Goal: Task Accomplishment & Management: Complete application form

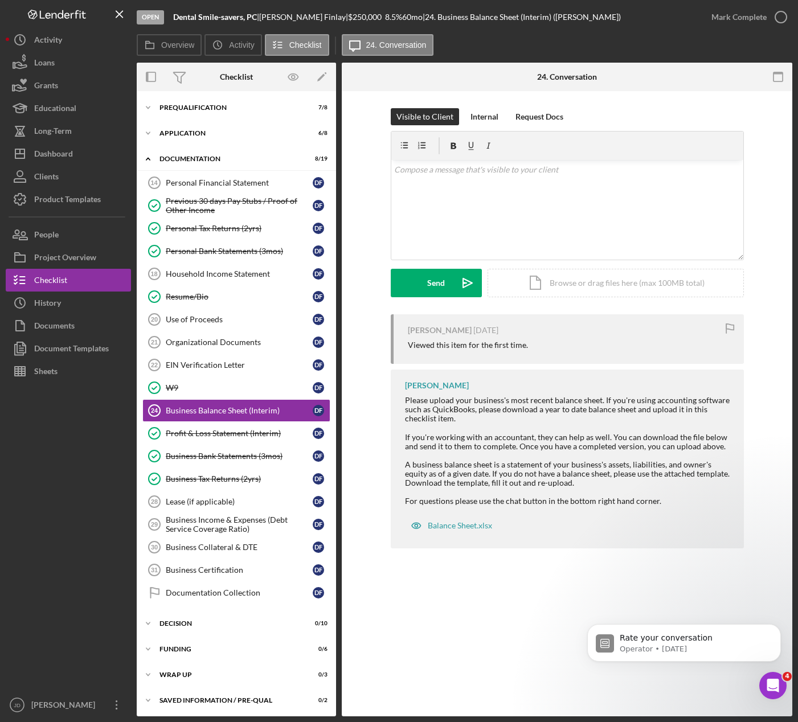
scroll to position [2, 0]
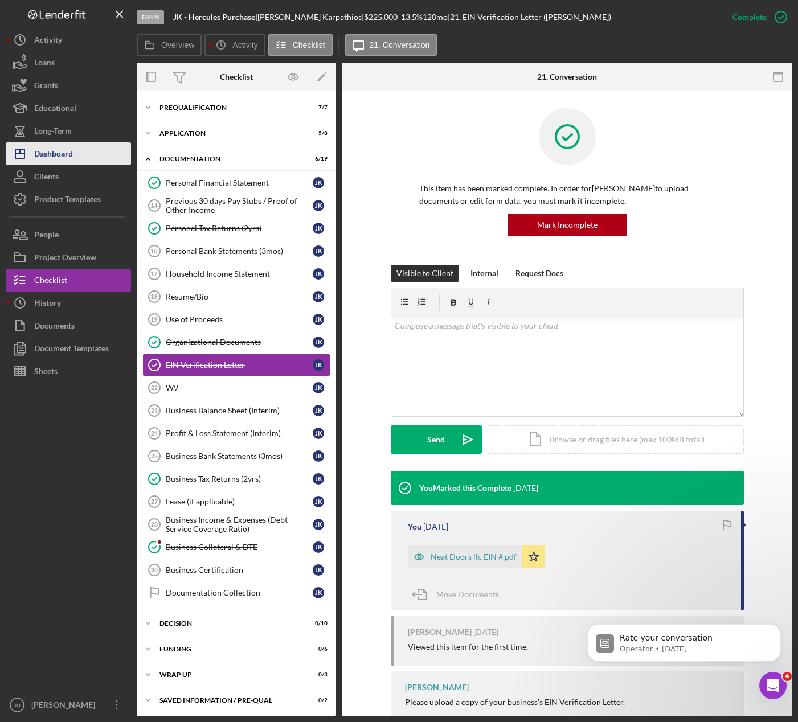
scroll to position [2, 0]
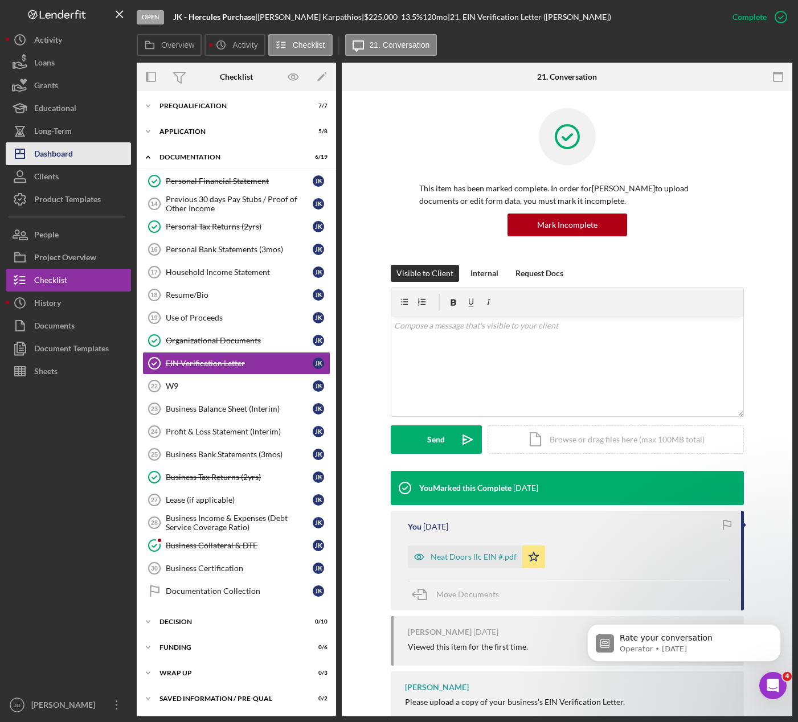
click at [50, 161] on div "Dashboard" at bounding box center [53, 155] width 39 height 26
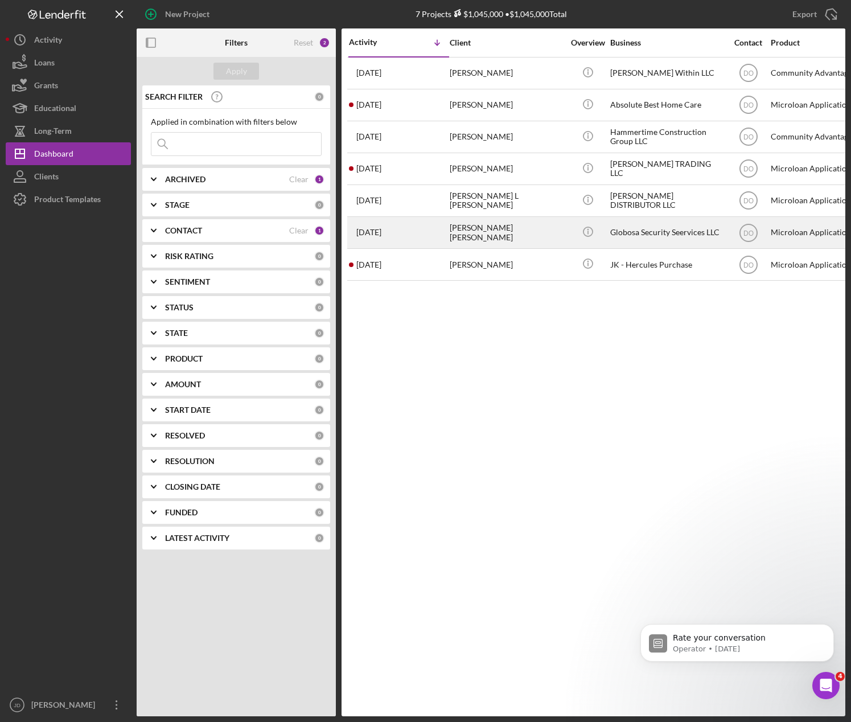
click at [673, 232] on div "Globosa Security Seervices LLC" at bounding box center [668, 233] width 114 height 30
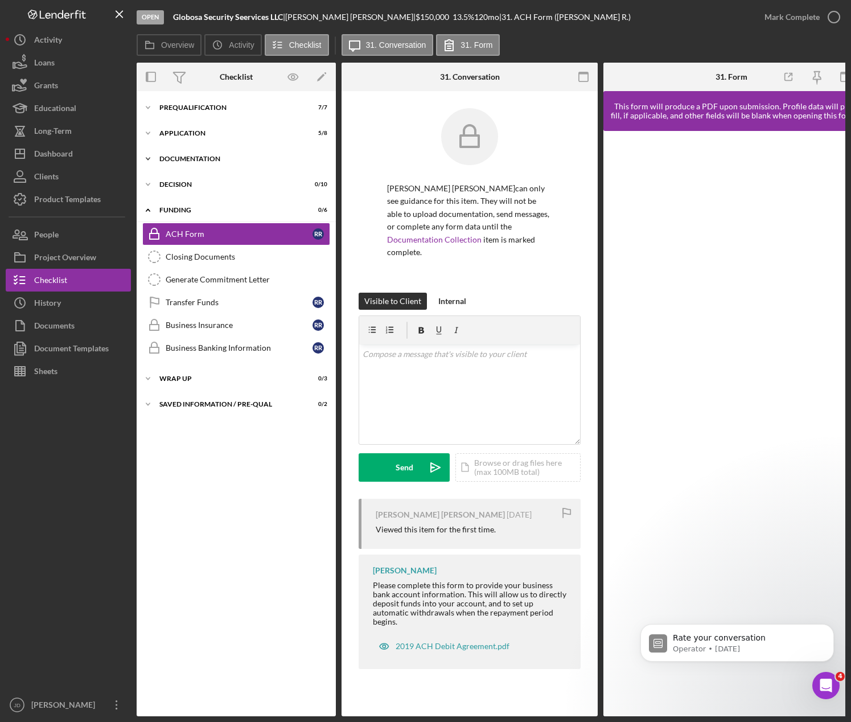
click at [151, 161] on icon "Icon/Expander" at bounding box center [148, 159] width 23 height 23
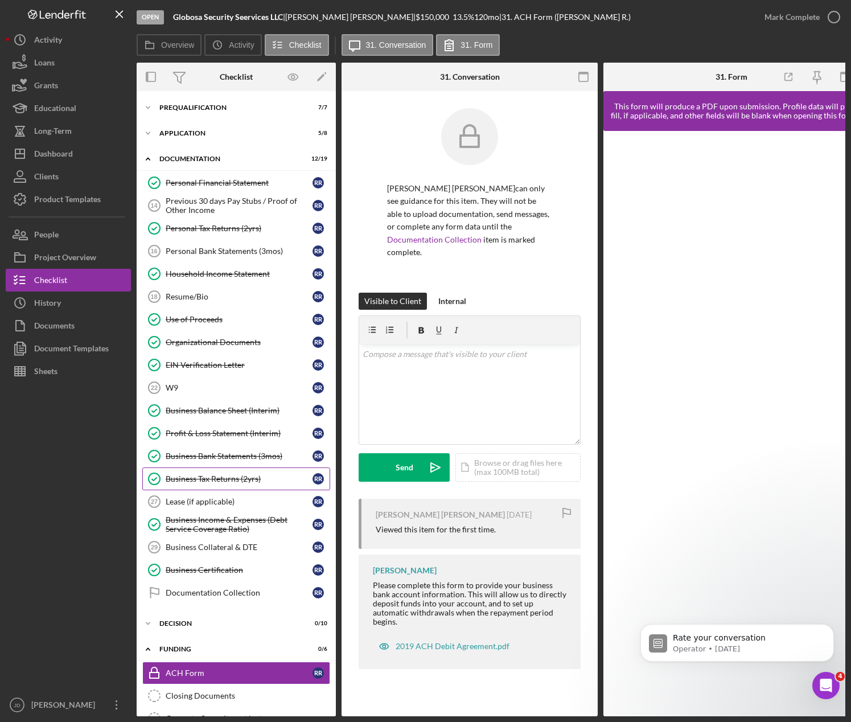
click at [222, 474] on div "Business Tax Returns (2yrs)" at bounding box center [239, 478] width 147 height 9
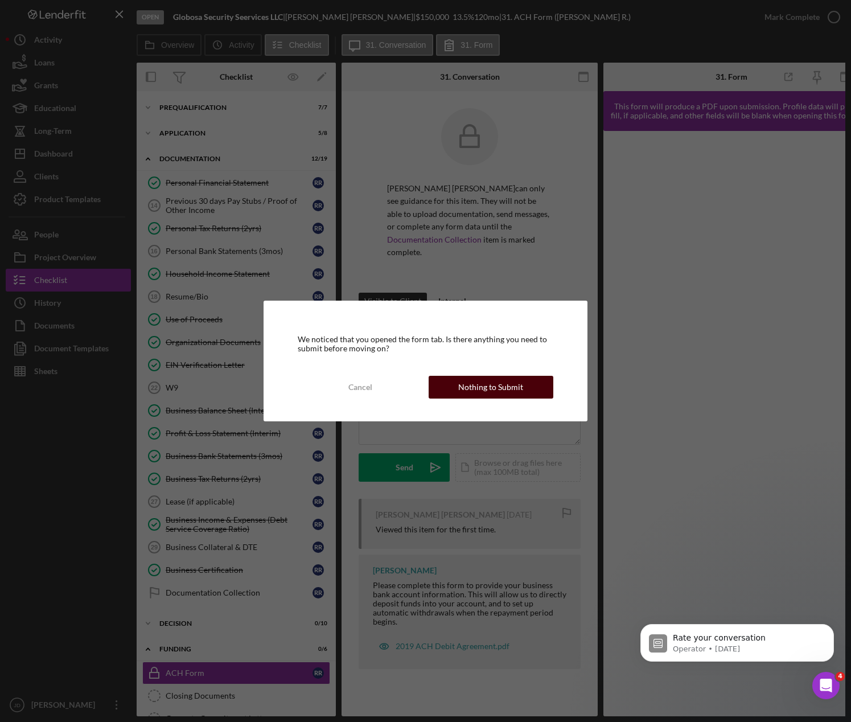
click at [501, 395] on div "Nothing to Submit" at bounding box center [490, 387] width 65 height 23
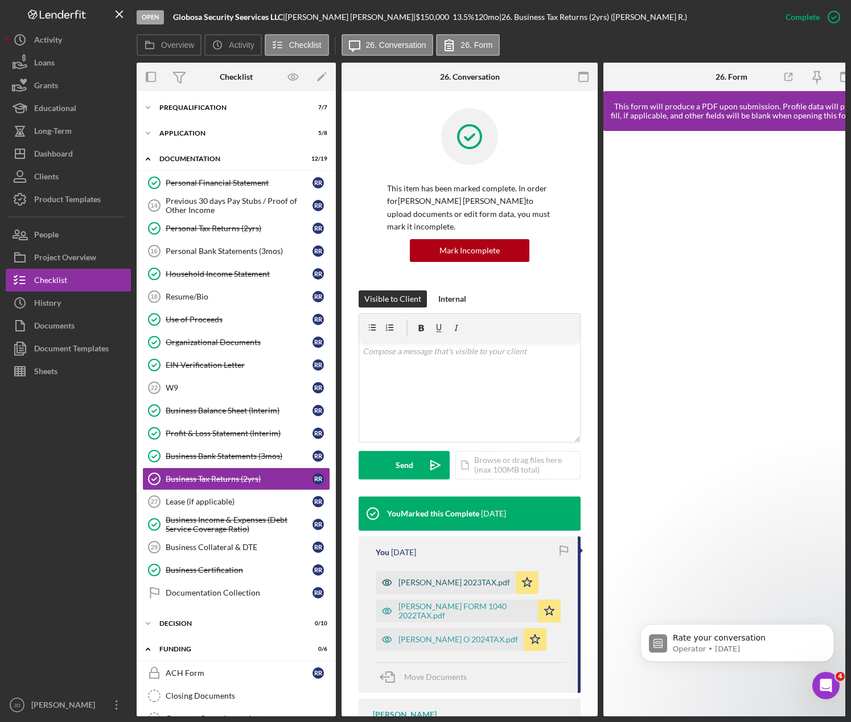
click at [468, 580] on div "[PERSON_NAME] 2023TAX.pdf" at bounding box center [455, 582] width 112 height 9
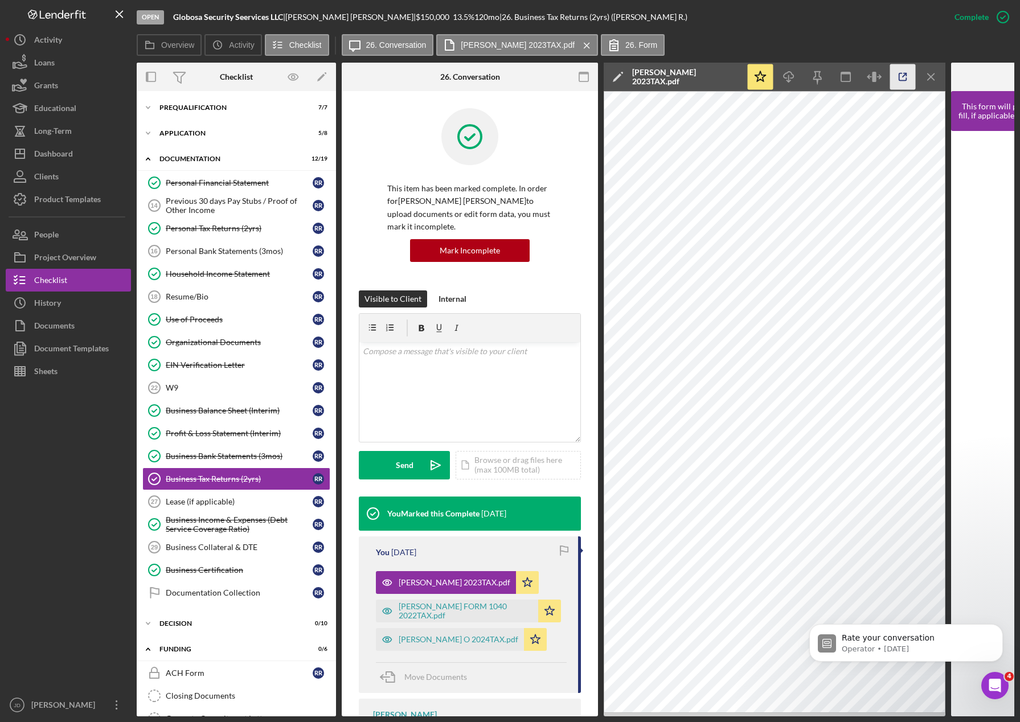
click at [797, 74] on icon "button" at bounding box center [903, 77] width 26 height 26
click at [219, 226] on div "Personal Tax Returns (2yrs)" at bounding box center [239, 228] width 147 height 9
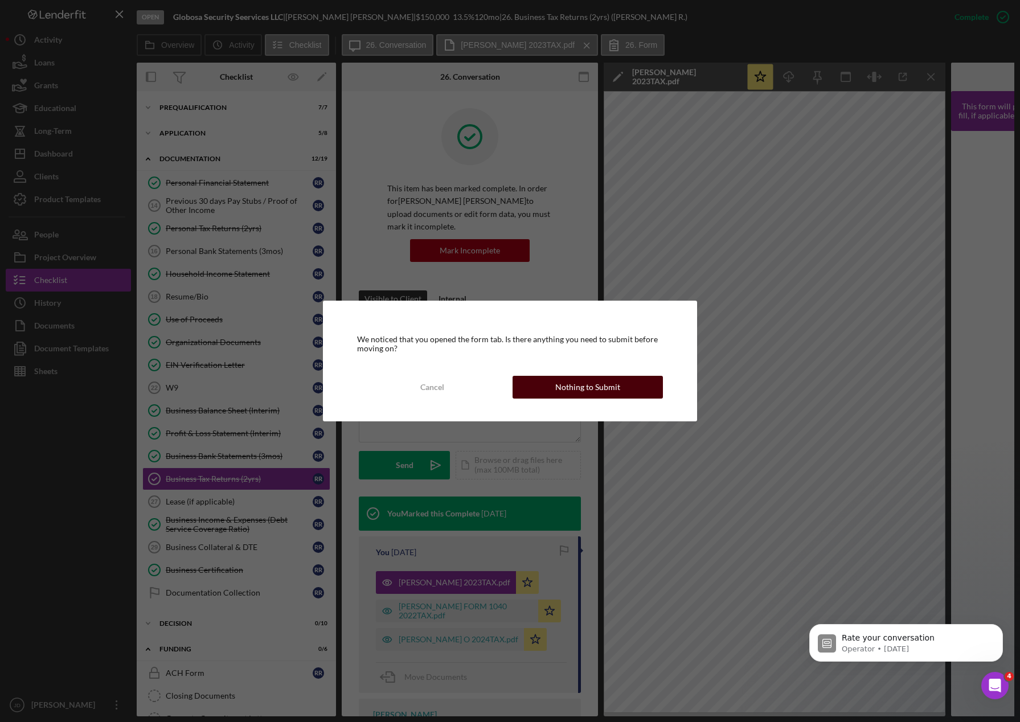
click at [580, 382] on div "Nothing to Submit" at bounding box center [587, 387] width 65 height 23
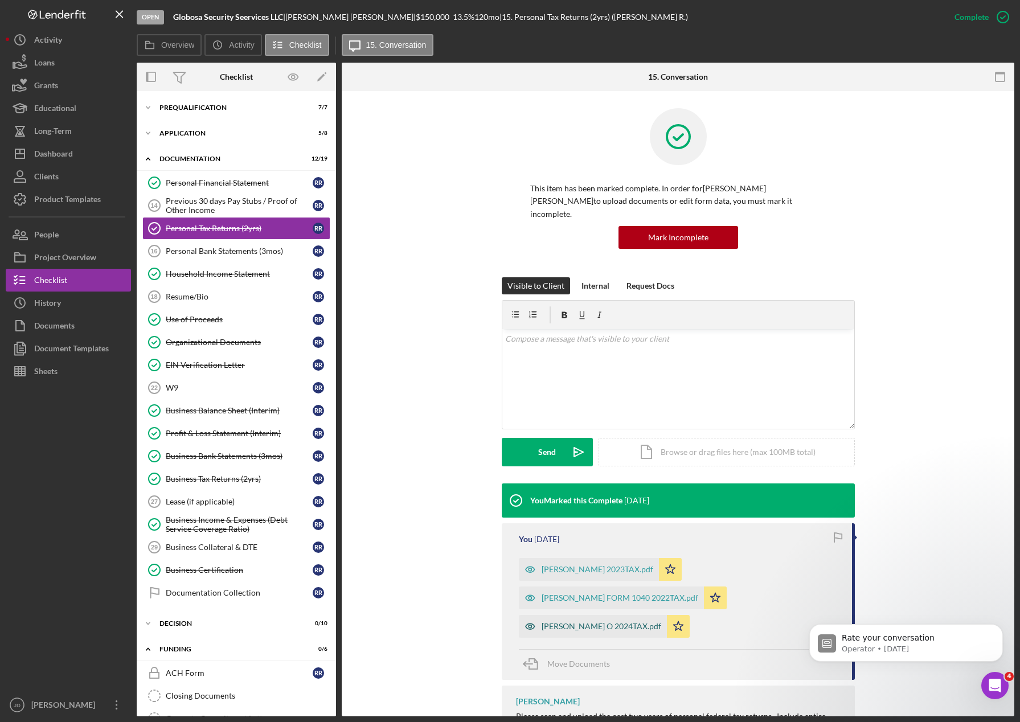
click at [627, 622] on div "[PERSON_NAME] O 2024TAX.pdf" at bounding box center [602, 626] width 120 height 9
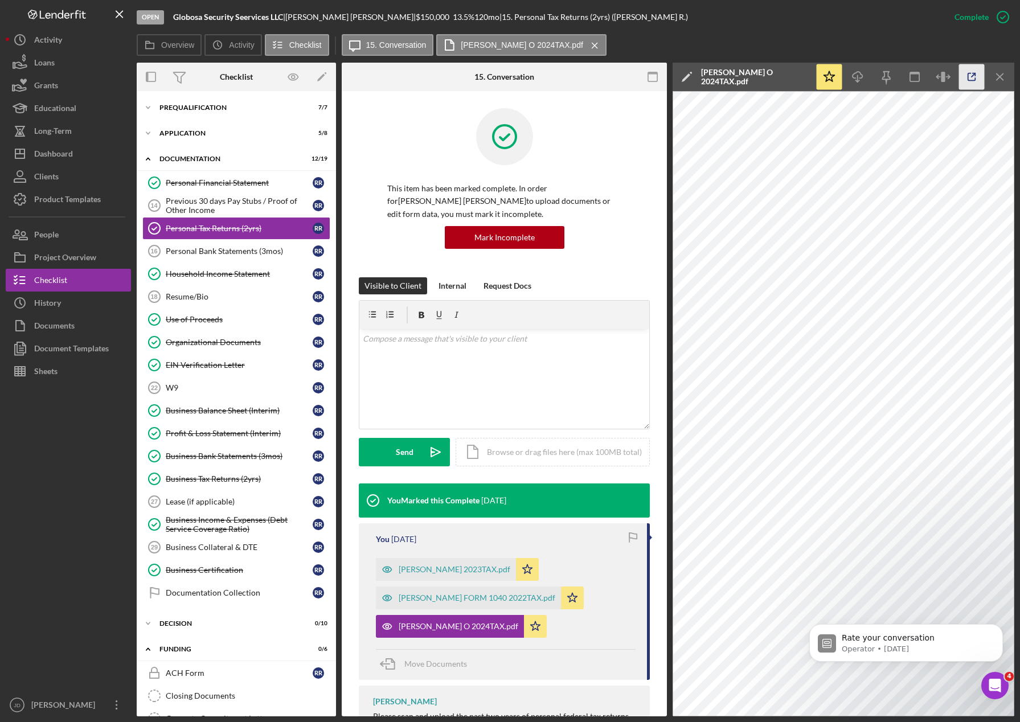
click at [797, 77] on icon "button" at bounding box center [972, 77] width 26 height 26
click at [204, 273] on div "Household Income Statement" at bounding box center [239, 273] width 147 height 9
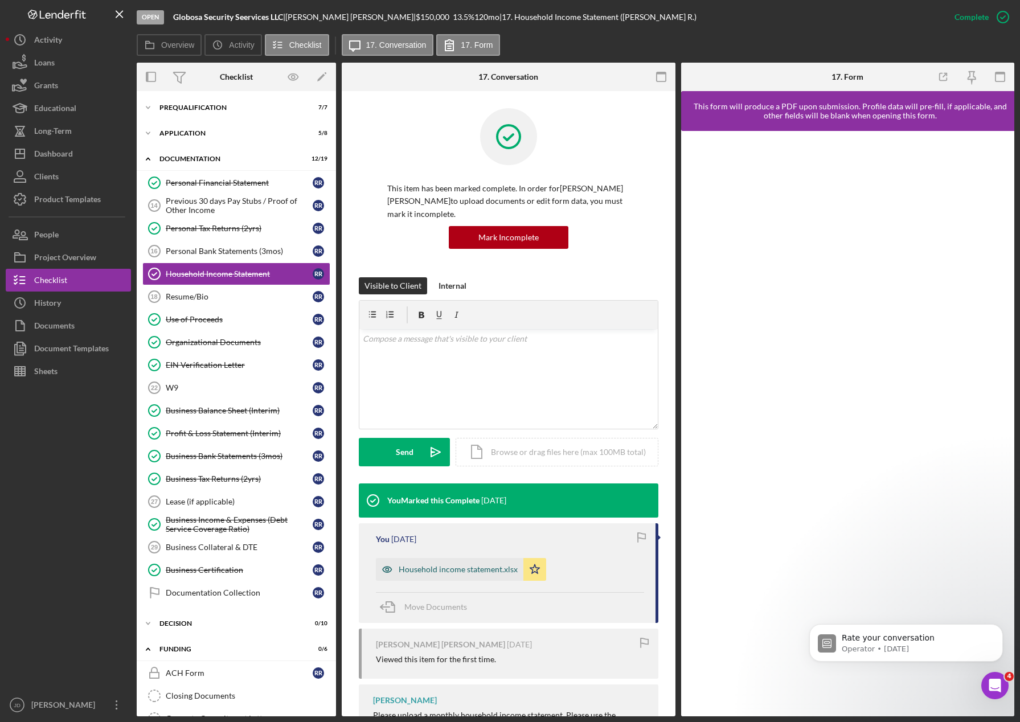
click at [486, 569] on div "Household income statement.xlsx" at bounding box center [458, 569] width 119 height 9
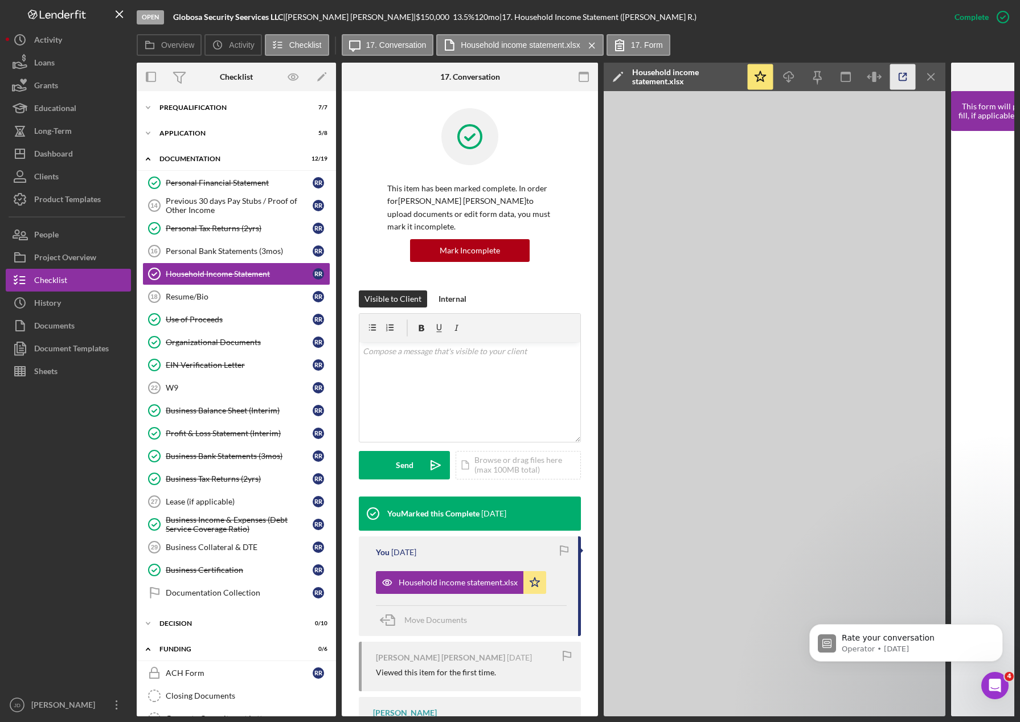
click at [797, 80] on icon "button" at bounding box center [902, 76] width 7 height 7
